Goal: Information Seeking & Learning: Learn about a topic

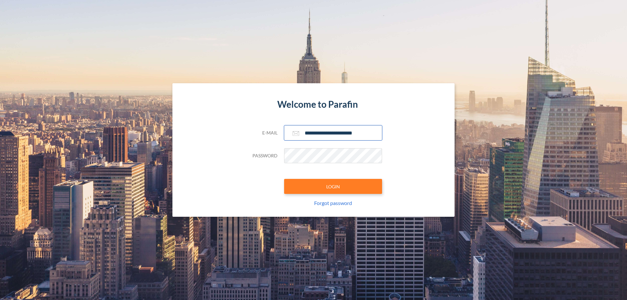
type input "**********"
click at [333, 186] on button "LOGIN" at bounding box center [333, 186] width 98 height 15
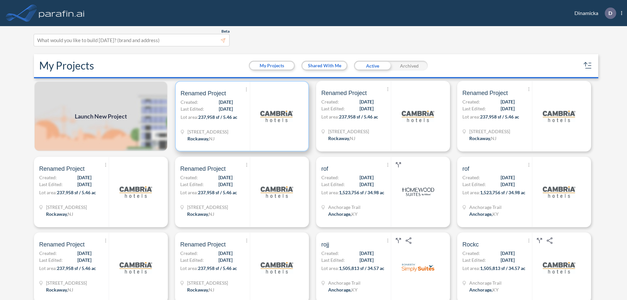
scroll to position [2, 0]
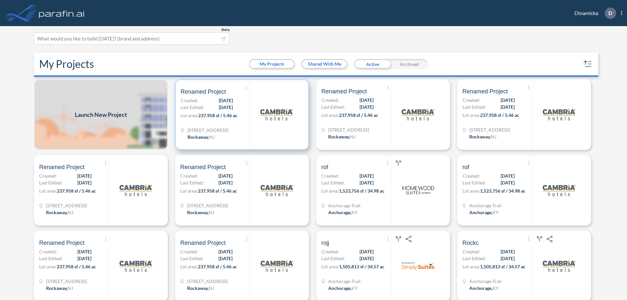
click at [241, 115] on p "Lot area: 237,958 sf / 5.46 ac" at bounding box center [214, 116] width 69 height 9
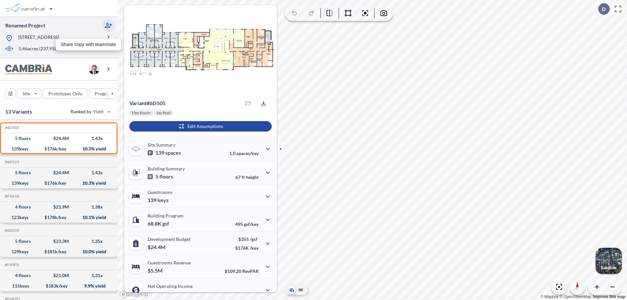
click at [108, 25] on icon "button" at bounding box center [108, 26] width 8 height 8
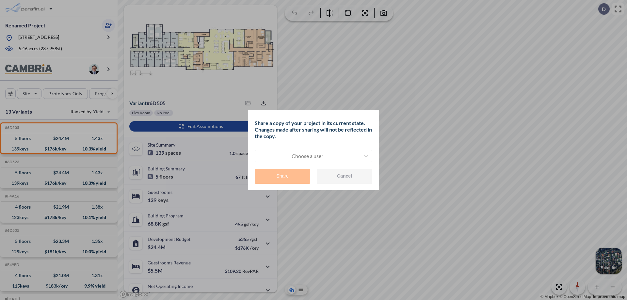
click at [307, 156] on div at bounding box center [307, 156] width 98 height 8
